Goal: Transaction & Acquisition: Purchase product/service

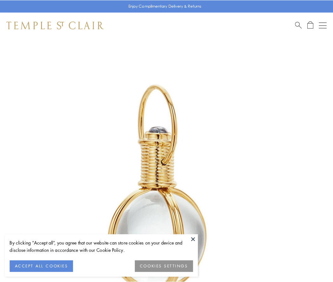
scroll to position [166, 0]
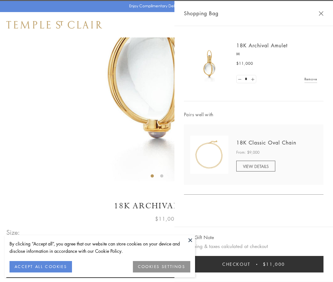
click at [254, 264] on button "Checkout $11,000" at bounding box center [254, 264] width 140 height 16
